Goal: Navigation & Orientation: Find specific page/section

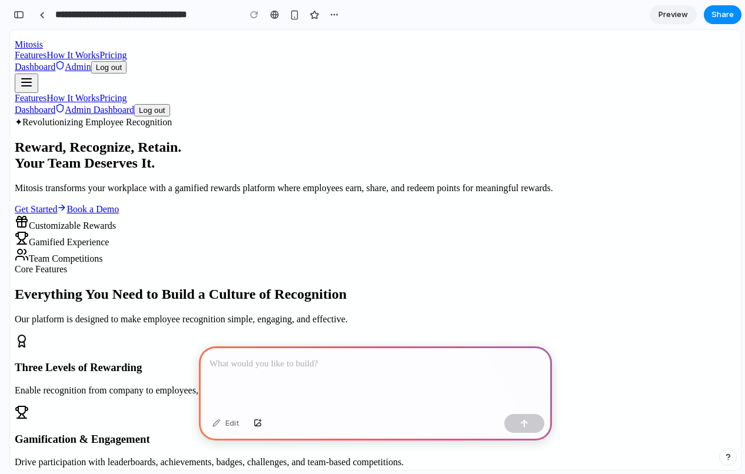
click at [55, 62] on link "Dashboard" at bounding box center [35, 67] width 41 height 10
click at [296, 368] on p at bounding box center [375, 364] width 332 height 14
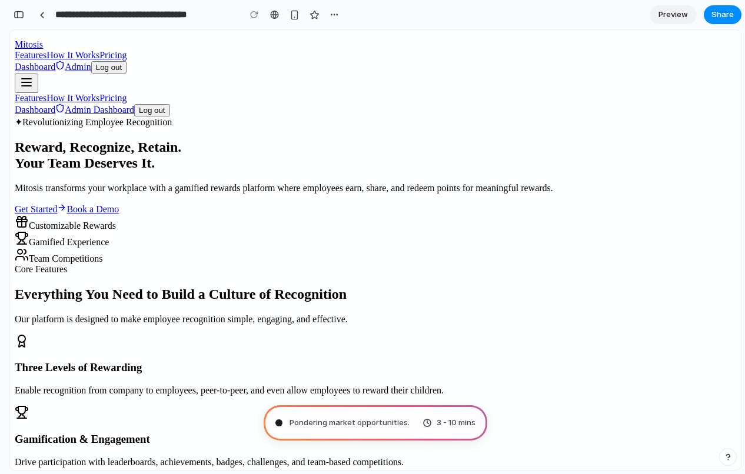
click at [91, 62] on link "Admin" at bounding box center [72, 67] width 35 height 10
click at [55, 62] on link "Dashboard" at bounding box center [35, 67] width 41 height 10
click at [336, 12] on div "button" at bounding box center [333, 14] width 9 height 9
click at [292, 74] on div "Duplicate Delete" at bounding box center [372, 237] width 745 height 474
click at [294, 17] on div "button" at bounding box center [294, 15] width 10 height 10
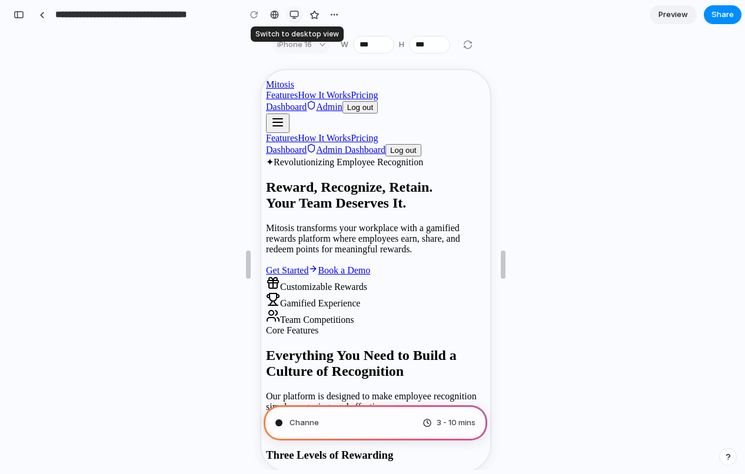
click at [293, 15] on div "button" at bounding box center [293, 14] width 9 height 9
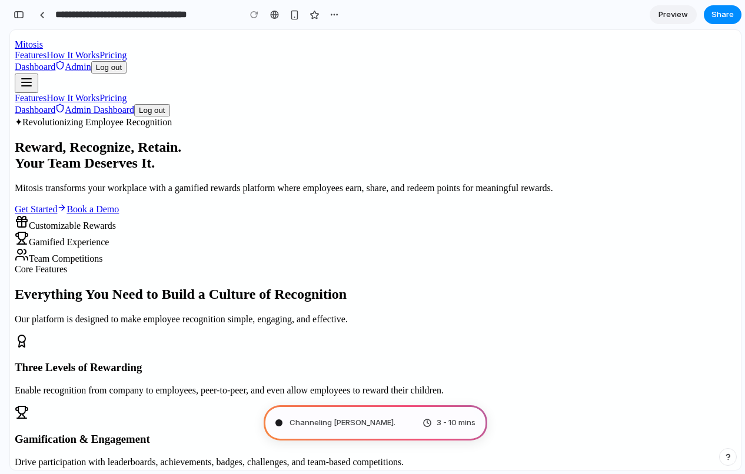
click at [66, 214] on link "Get Started" at bounding box center [41, 209] width 52 height 10
click at [119, 214] on link "Book a Demo" at bounding box center [92, 209] width 52 height 10
click at [66, 214] on link "Get Started" at bounding box center [41, 209] width 52 height 10
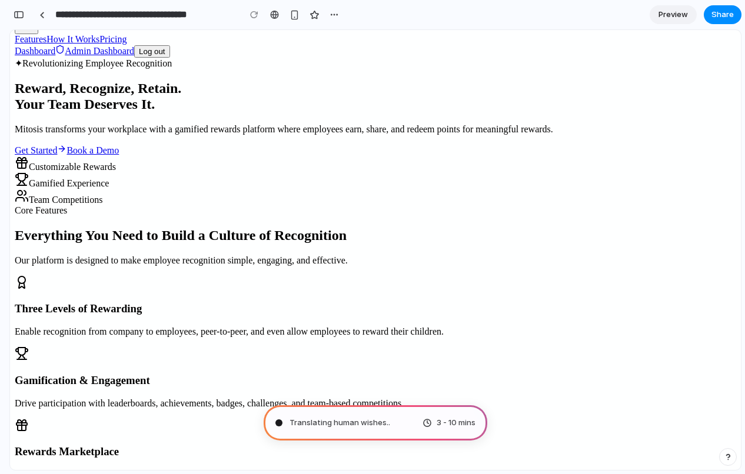
scroll to position [59, 0]
click at [22, 195] on circle at bounding box center [20, 192] width 5 height 5
click at [91, 12] on link "Admin" at bounding box center [72, 7] width 35 height 10
click at [126, 14] on button "Log out" at bounding box center [108, 8] width 35 height 12
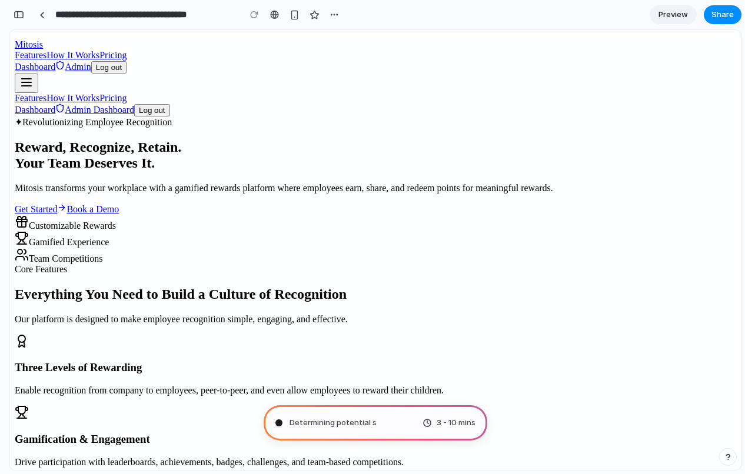
click at [308, 419] on span "Determining potential s" at bounding box center [332, 423] width 87 height 12
click at [280, 421] on div at bounding box center [279, 423] width 6 height 6
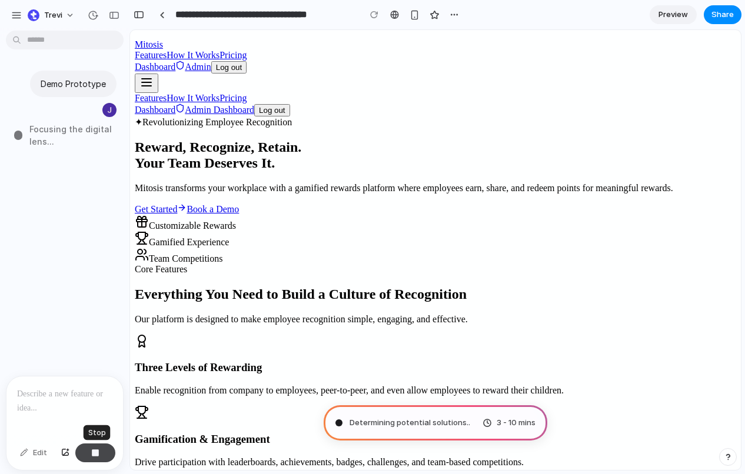
click at [94, 453] on div "button" at bounding box center [95, 453] width 8 height 8
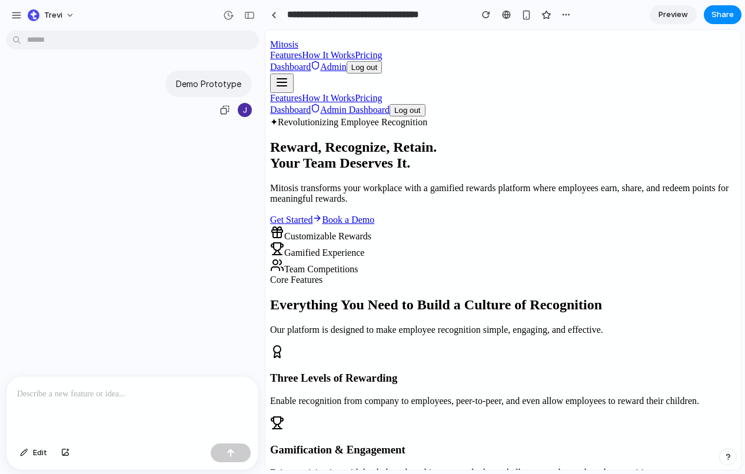
click at [204, 85] on p "Demo Prototype" at bounding box center [208, 84] width 65 height 12
click at [661, 18] on span "Preview" at bounding box center [672, 15] width 29 height 12
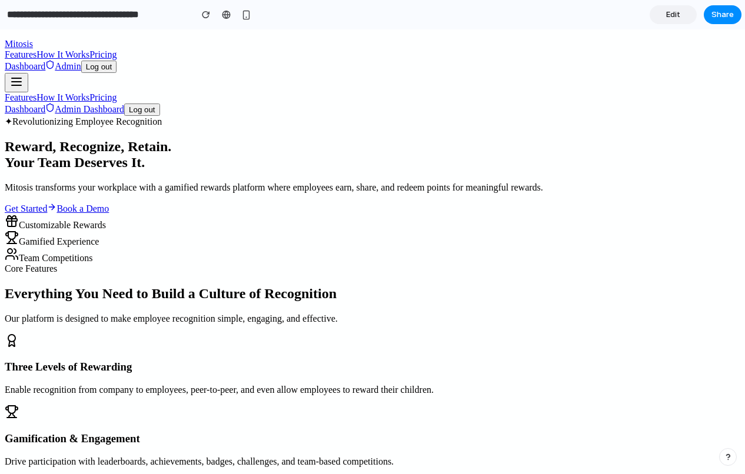
click at [45, 61] on link "Dashboard" at bounding box center [25, 66] width 41 height 10
click at [673, 12] on span "Edit" at bounding box center [673, 15] width 14 height 12
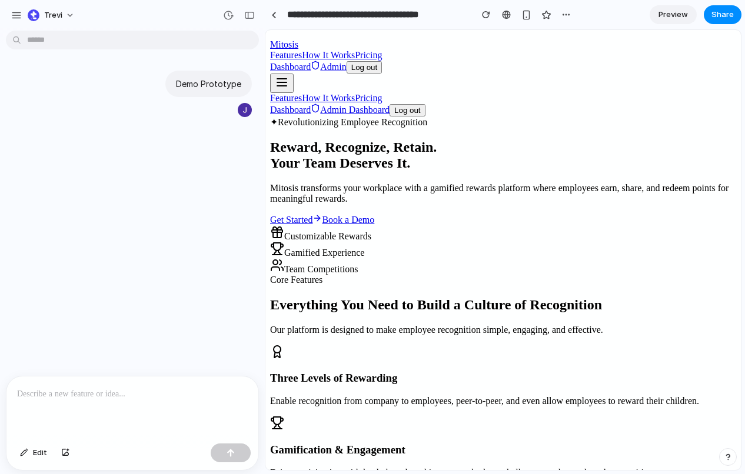
click at [673, 12] on span "Preview" at bounding box center [672, 15] width 29 height 12
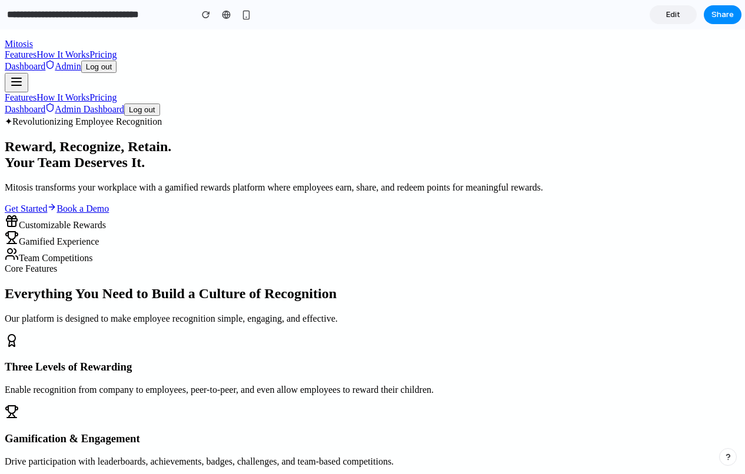
click at [673, 12] on span "Edit" at bounding box center [673, 15] width 14 height 12
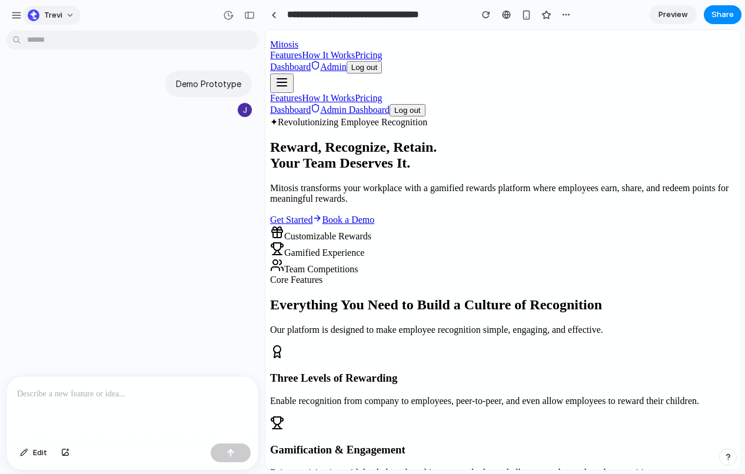
click at [55, 20] on span "Trevi" at bounding box center [53, 15] width 18 height 12
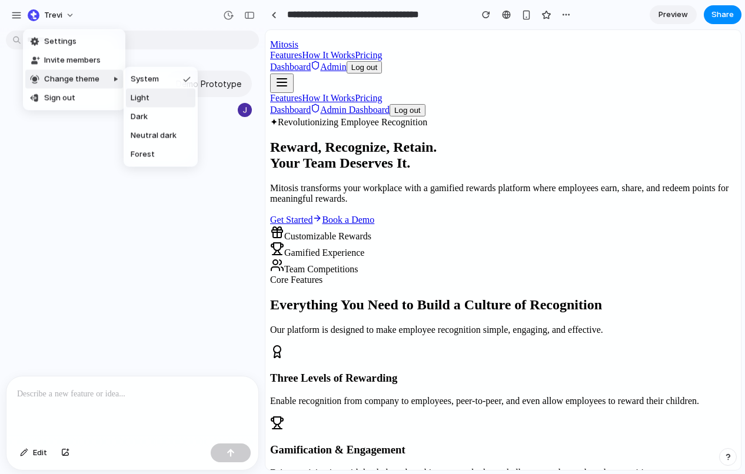
click at [272, 150] on div "Settings Invite members Change theme Sign out" at bounding box center [372, 237] width 745 height 474
